Goal: Find specific page/section: Find specific page/section

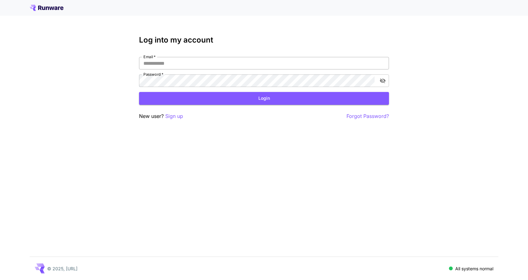
click at [187, 63] on input "Email   *" at bounding box center [264, 63] width 250 height 12
click at [208, 69] on input "Email   *" at bounding box center [264, 63] width 250 height 12
type input "**********"
click at [209, 99] on button "Login" at bounding box center [264, 98] width 250 height 13
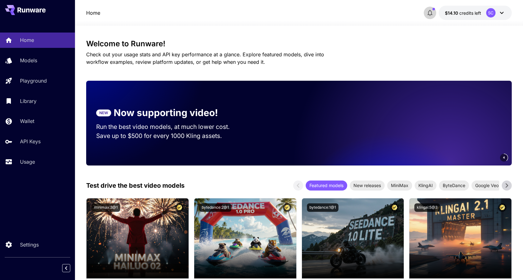
click at [433, 13] on icon "button" at bounding box center [430, 12] width 7 height 7
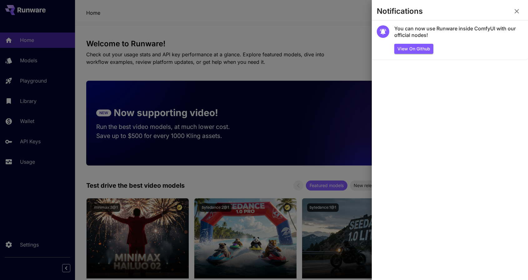
click at [348, 34] on div at bounding box center [264, 140] width 528 height 280
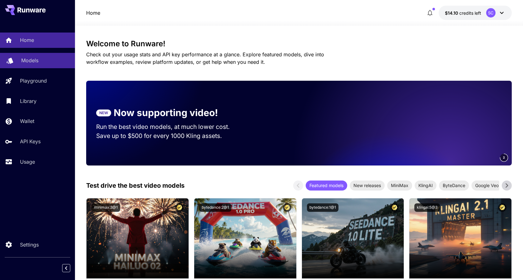
click at [33, 60] on p "Models" at bounding box center [29, 60] width 17 height 7
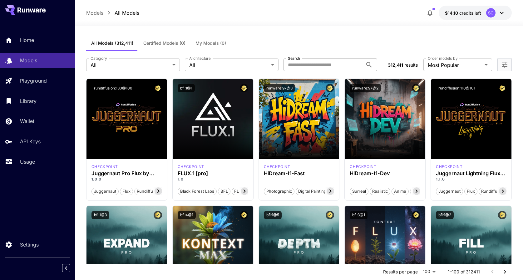
click at [295, 63] on input "Search" at bounding box center [323, 64] width 79 height 12
type input "****"
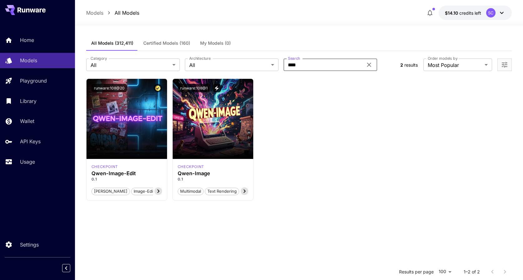
click at [369, 66] on icon at bounding box center [369, 64] width 7 height 7
drag, startPoint x: 340, startPoint y: 91, endPoint x: 354, endPoint y: 72, distance: 23.9
click at [340, 92] on div "Launch in Playground runware:108@20 checkpoint [PERSON_NAME]-Image-Edit 0.1 [PE…" at bounding box center [299, 139] width 426 height 122
